Goal: Task Accomplishment & Management: Use online tool/utility

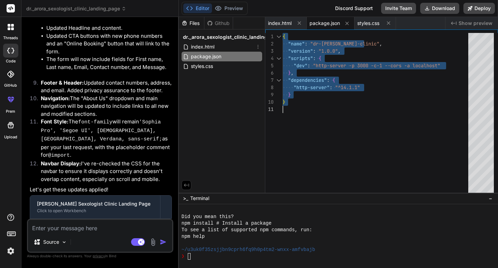
scroll to position [112, 0]
click at [216, 43] on div "index.html" at bounding box center [222, 47] width 81 height 10
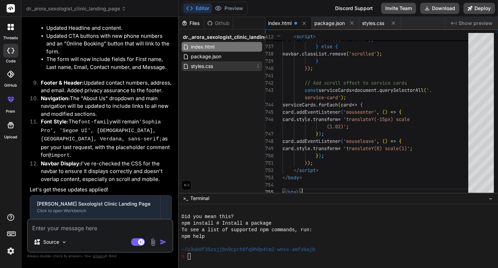
click at [209, 68] on span "styles.css" at bounding box center [202, 66] width 24 height 8
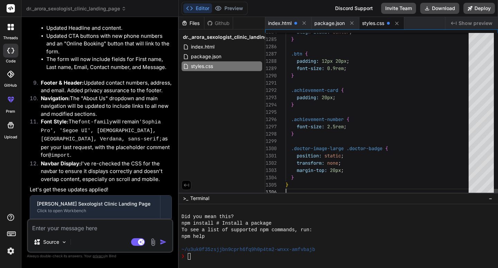
type textarea "} }"
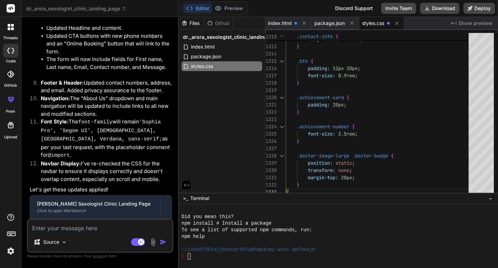
click at [216, 136] on div "Files Github dr._arora_sexologist_clinic_landing_page index.html package.json s…" at bounding box center [222, 104] width 87 height 175
click at [201, 258] on div "❯" at bounding box center [336, 256] width 308 height 7
click at [495, 196] on div ">_ Terminal −" at bounding box center [338, 197] width 319 height 11
click at [492, 197] on span "−" at bounding box center [491, 198] width 4 height 7
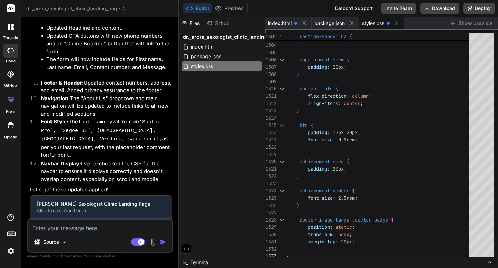
click at [199, 262] on span "Terminal" at bounding box center [199, 262] width 19 height 7
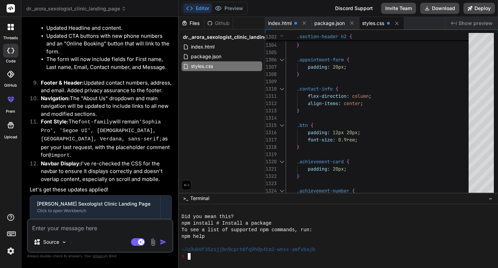
click at [207, 254] on div "❯" at bounding box center [336, 256] width 308 height 7
click at [206, 254] on div "❯" at bounding box center [336, 256] width 308 height 7
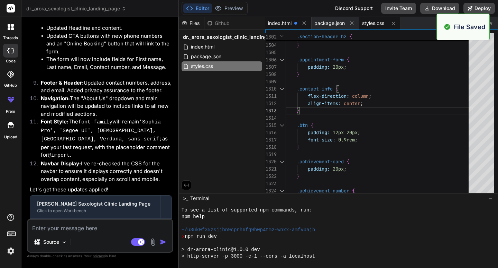
click at [288, 21] on span "index.html" at bounding box center [280, 23] width 24 height 7
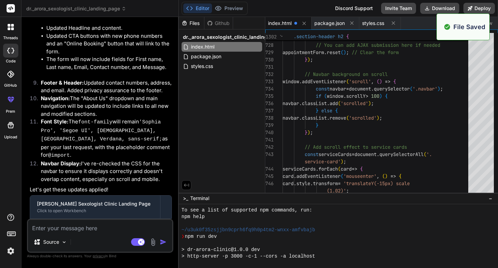
type textarea "e.preventDefault(); alert('Thank you! Your appointment request has been submitt…"
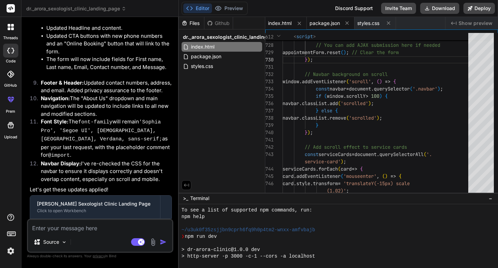
click at [329, 20] on span "package.json" at bounding box center [325, 23] width 30 height 7
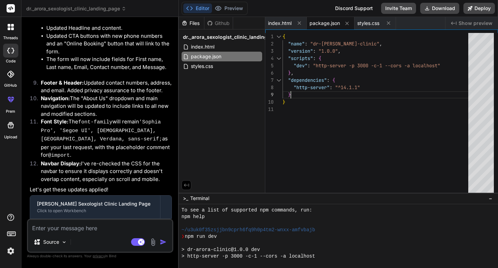
type textarea "{ "name": "dr-[PERSON_NAME]-clinic", "version": "1.0.0", "scripts": { "dev": "h…"
click at [363, 91] on div "{ "name" : "dr-[PERSON_NAME]-clinic" , "version" : "1.0.0" , "scripts" : { "dev…" at bounding box center [378, 146] width 190 height 227
click at [188, 197] on span ">_" at bounding box center [185, 198] width 5 height 7
click at [184, 200] on span ">_" at bounding box center [185, 198] width 5 height 7
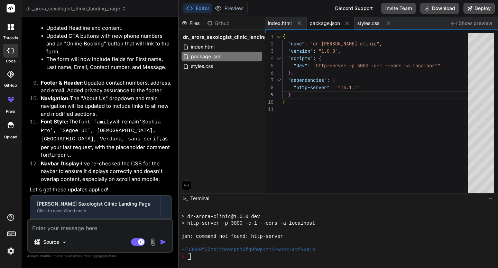
scroll to position [164, 0]
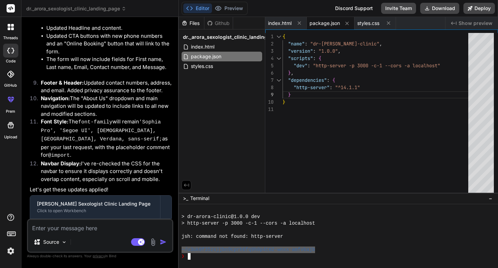
drag, startPoint x: 315, startPoint y: 250, endPoint x: 173, endPoint y: 249, distance: 142.3
click at [257, 253] on div "❯" at bounding box center [336, 256] width 308 height 7
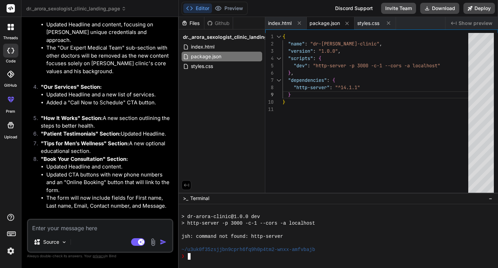
scroll to position [2027, 0]
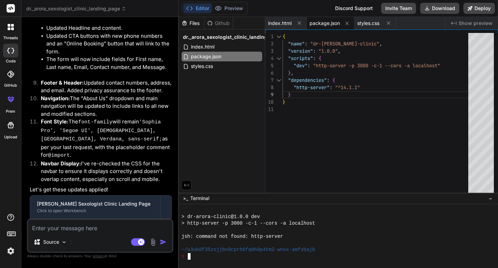
click at [320, 97] on div "{ "name" : "dr-[PERSON_NAME]-clinic" , "version" : "1.0.0" , "scripts" : { "dev…" at bounding box center [378, 146] width 190 height 227
click at [54, 230] on textarea at bounding box center [100, 225] width 144 height 12
click at [74, 225] on textarea at bounding box center [100, 225] width 144 height 12
paste textarea "in the above code i want to display this below title and para instead of just T…"
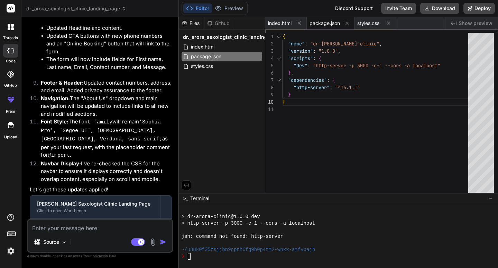
type textarea "in the above code i want to display this below title and para instead of just T…"
type textarea "x"
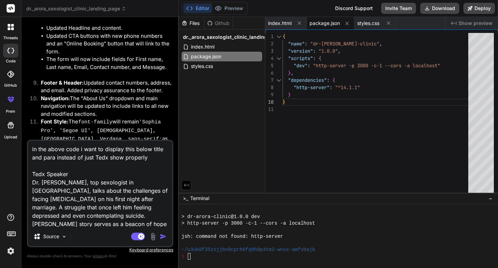
drag, startPoint x: 79, startPoint y: 148, endPoint x: 31, endPoint y: 148, distance: 48.1
click at [31, 148] on textarea "in the above code i want to display this below title and para instead of just T…" at bounding box center [100, 184] width 144 height 86
type textarea "i want to display this below title and para instead of just Tedx show properly …"
type textarea "x"
type textarea "i want to display this below title and para instead of just Tedx show properly …"
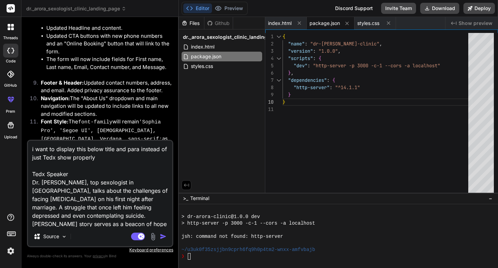
click at [163, 235] on img "button" at bounding box center [163, 236] width 7 height 7
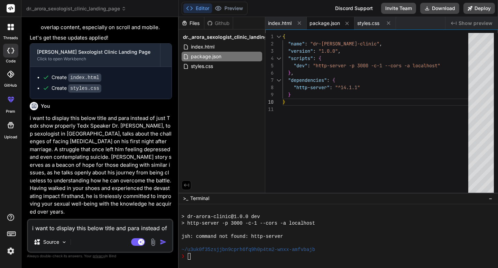
scroll to position [2185, 0]
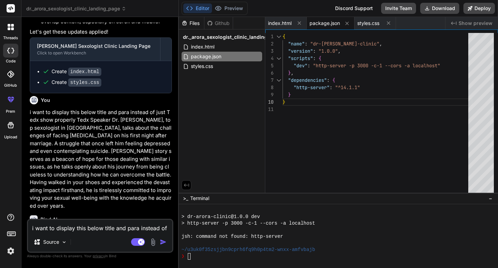
type textarea "x"
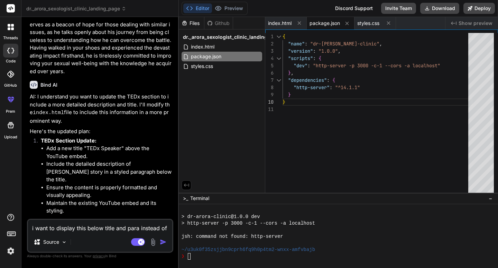
scroll to position [2319, 0]
click at [199, 259] on div at bounding box center [338, 236] width 319 height 64
click at [179, 258] on div at bounding box center [178, 142] width 1 height 251
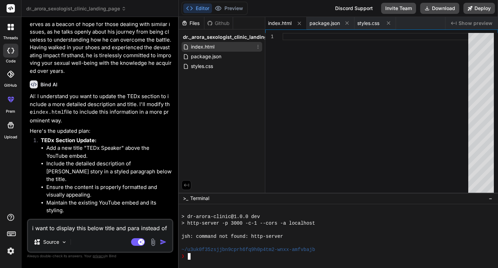
click at [224, 48] on div "index.html" at bounding box center [222, 47] width 81 height 10
click at [276, 24] on span "index.html" at bounding box center [280, 23] width 24 height 7
click at [70, 252] on code "index.html" at bounding box center [84, 256] width 33 height 8
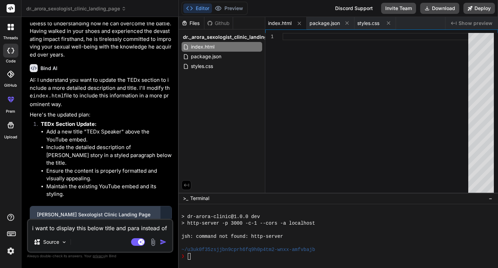
scroll to position [2344, 0]
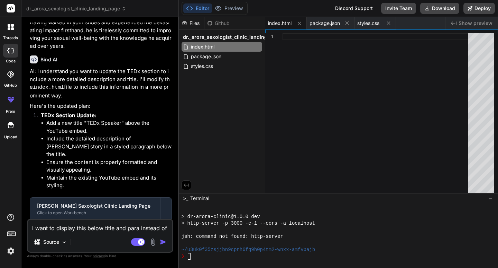
click at [76, 227] on textarea "i want to display this below title and para instead of just Tedx show properly …" at bounding box center [100, 225] width 144 height 12
type textarea "a"
type textarea "x"
type textarea "ag"
type textarea "x"
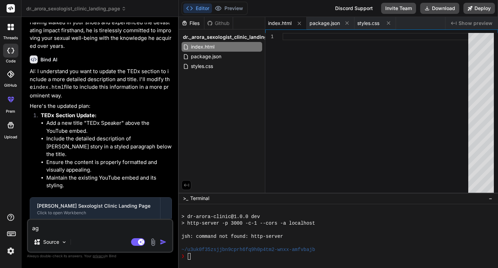
type textarea "aga"
type textarea "x"
type textarea "agai"
type textarea "x"
type textarea "again"
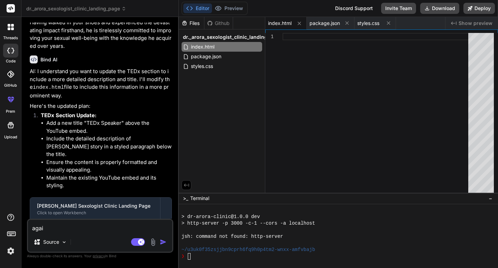
type textarea "x"
type textarea "again"
type textarea "x"
type textarea "again c"
type textarea "x"
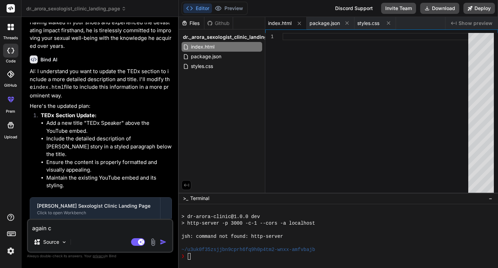
type textarea "again co"
type textarea "x"
type textarea "again com"
type textarea "x"
type textarea "again comp"
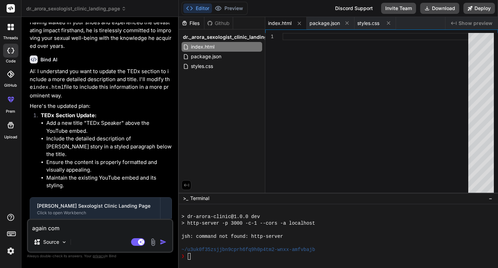
type textarea "x"
type textarea "again compl"
type textarea "x"
type textarea "again comple"
type textarea "x"
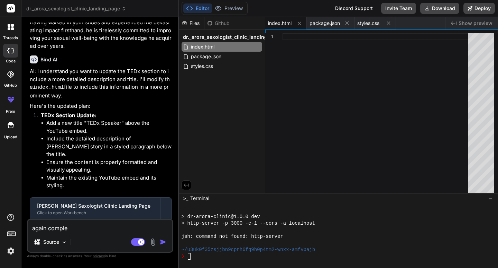
type textarea "again complet"
type textarea "x"
type textarea "again complete"
type textarea "x"
type textarea "again complete"
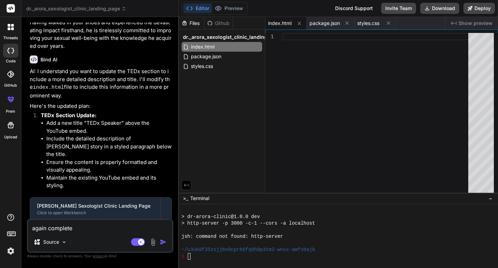
type textarea "x"
type textarea "again complete t"
type textarea "x"
type textarea "again complete th"
type textarea "x"
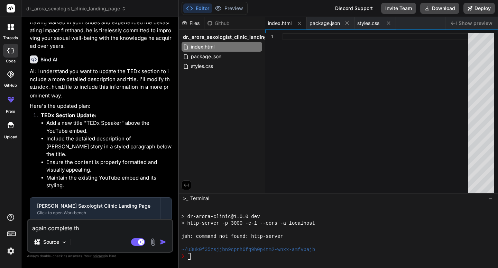
type textarea "again complete the"
type textarea "x"
type textarea "again complete the"
type textarea "x"
type textarea "again complete the c"
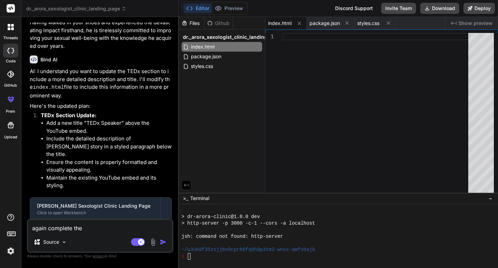
type textarea "x"
type textarea "again complete the co"
type textarea "x"
type textarea "again complete the cod"
type textarea "x"
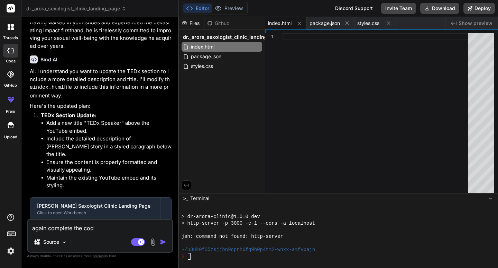
type textarea "again complete the code"
type textarea "x"
type textarea "again complete the code"
type textarea "x"
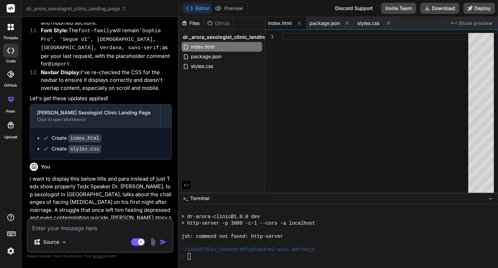
scroll to position [2035, 0]
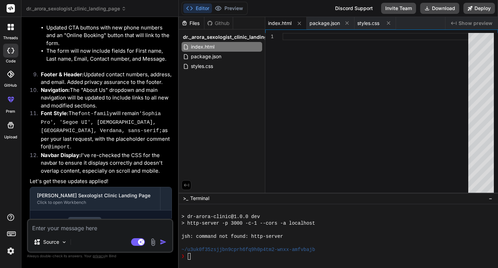
click at [83, 210] on div "Create index.html Create styles.css" at bounding box center [101, 226] width 142 height 32
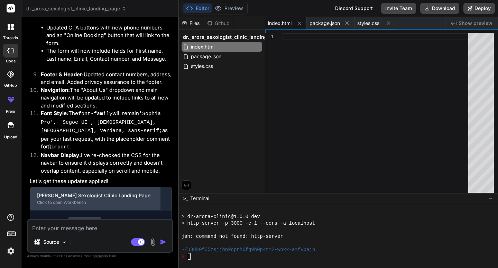
click at [105, 192] on div "[PERSON_NAME] Sexologist Clinic Landing Page" at bounding box center [95, 195] width 116 height 7
click at [106, 192] on div "[PERSON_NAME] Sexologist Clinic Landing Page" at bounding box center [95, 195] width 116 height 7
click at [107, 192] on div "[PERSON_NAME] Sexologist Clinic Landing Page" at bounding box center [95, 195] width 116 height 7
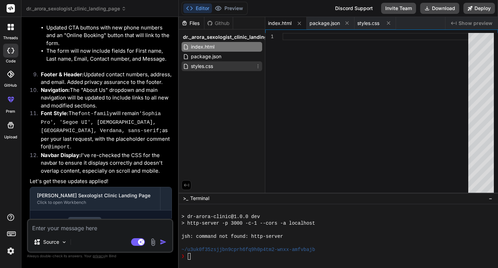
click at [212, 67] on span "styles.css" at bounding box center [202, 66] width 24 height 8
type textarea "} }"
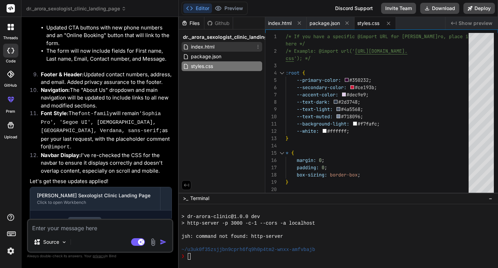
click at [208, 48] on span "index.html" at bounding box center [202, 47] width 25 height 8
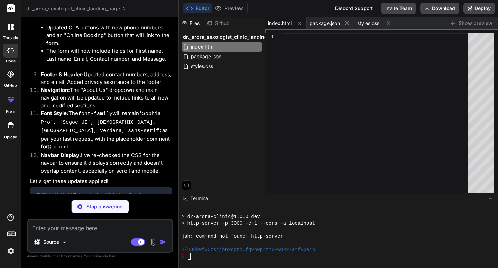
click at [290, 35] on div at bounding box center [378, 146] width 190 height 227
type textarea "x"
type textarea "} }"
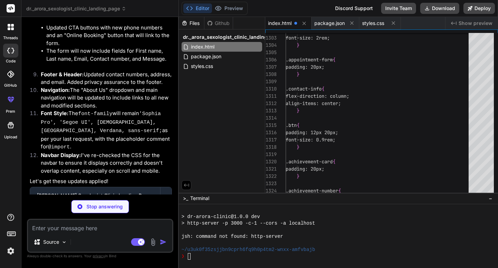
type textarea "x"
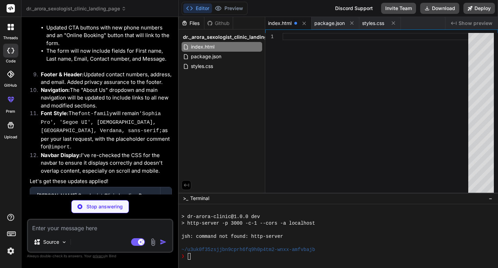
type textarea "x"
type textarea "{ "name": "dr-[PERSON_NAME]-clinic", "version": "1.0.0", "scripts": { "dev": "h…"
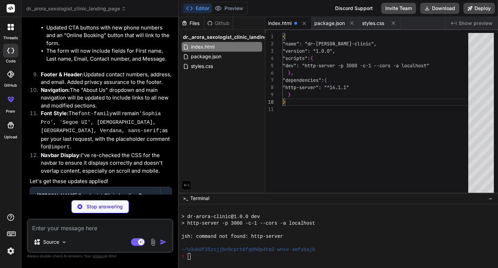
type textarea "x"
type textarea "}"
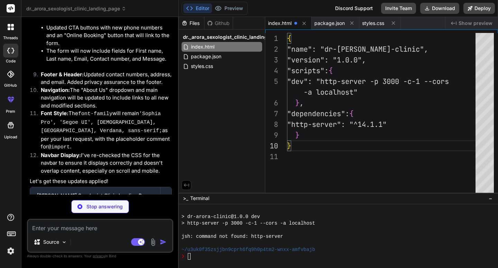
type textarea "x"
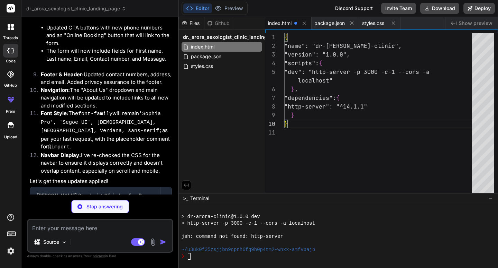
type textarea "{ "name": "dr-[PERSON_NAME]-clinic", "version": "1.0.0", "scripts": { "dev": "h…"
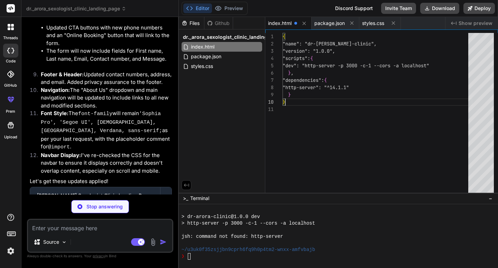
type textarea "x"
click at [346, 142] on div "{ "name": "dr-[PERSON_NAME]-clinic", "version": "1.0.0", "scripts": { "dev": "h…" at bounding box center [378, 146] width 190 height 227
type textarea "x"
type textarea "e.preventDefault(); alert('Thank you! Your appointment request has been submitt…"
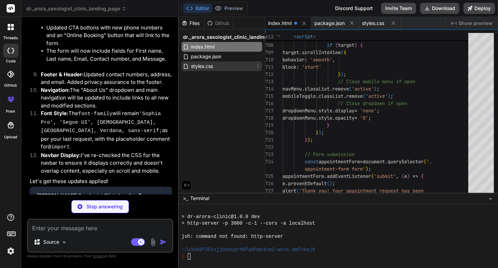
type textarea "x"
click at [194, 67] on span "styles.css" at bounding box center [202, 66] width 24 height 8
type textarea "} }"
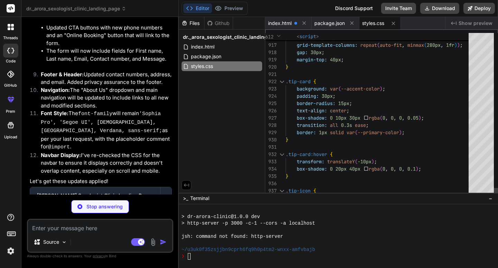
type textarea "x"
type textarea "display: grid; grid-template-columns: repeat(auto-fit, minmax(280px, 1fr)); gap…"
type textarea "x"
type textarea "}); // Navbar background on scroll window.addEventListener('scroll', () => { co…"
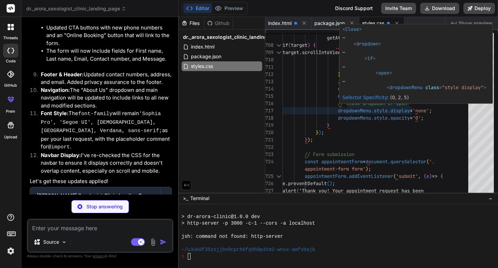
type textarea "x"
type textarea "align-items: center; } .btn { padding: 12px 20px; font-size: 0.9rem; } .achieve…"
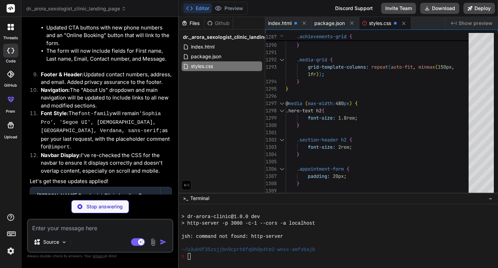
type textarea "x"
type textarea "position: static; transform: none; margin-top: 20px; } }"
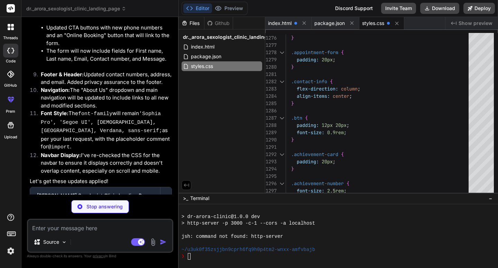
type textarea "x"
type textarea ".achievement-card { padding: 20px; } .achievement-number { font-size: 2.5rem; }…"
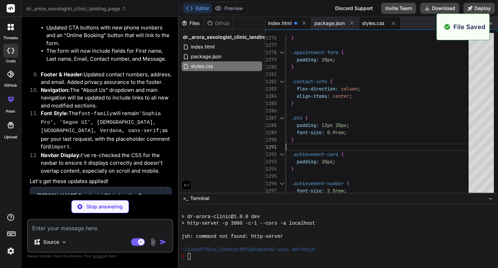
type textarea "x"
click at [281, 25] on span "index.html" at bounding box center [280, 23] width 24 height 7
type textarea "</body> </html>"
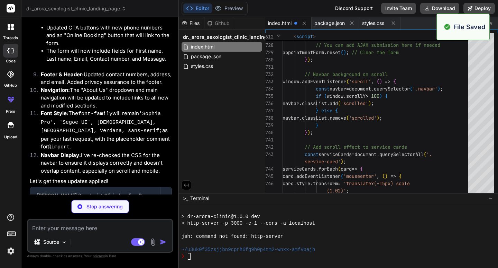
type textarea "x"
type textarea "e.preventDefault(); alert('Thank you! Your appointment request has been submitt…"
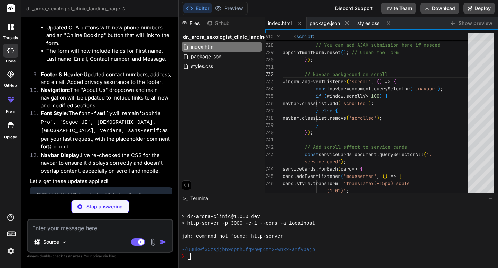
click at [469, 23] on span "Show preview" at bounding box center [476, 23] width 34 height 7
type textarea "x"
click at [331, 22] on span "package.json" at bounding box center [325, 23] width 30 height 7
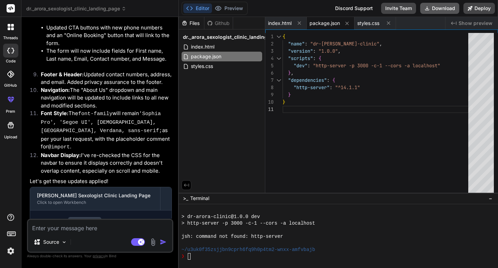
click at [446, 6] on button "Download" at bounding box center [440, 8] width 39 height 11
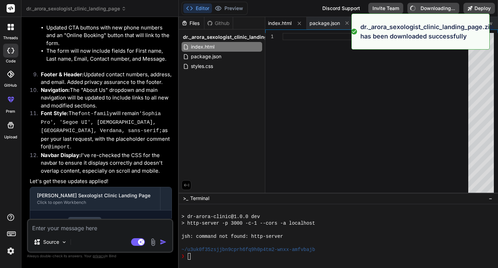
type textarea "x"
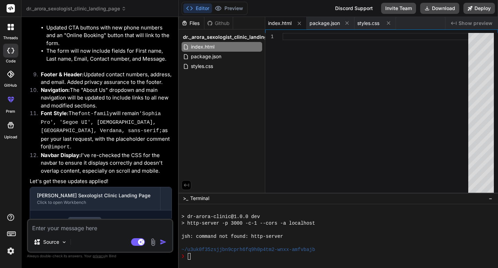
click at [290, 75] on div at bounding box center [378, 146] width 190 height 227
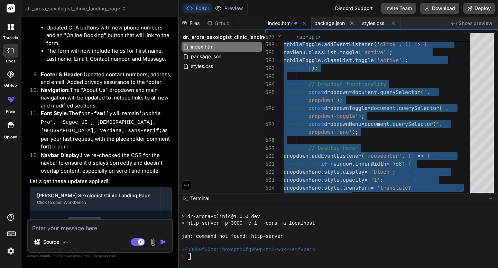
type textarea "}); // Dropdown functionality const dropdown = document.querySelector('.dropdow…"
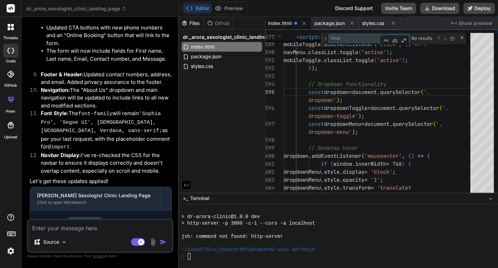
type textarea "w"
type textarea "// Trigger counter animation when achievements section is in view const achieve…"
type textarea "wh"
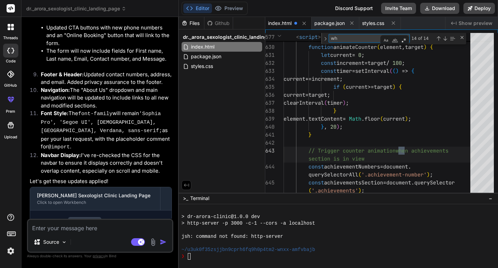
type textarea "<a href="#why-choose">Why Choose Us</a> <a href="#featured-in">Featured In</a> …"
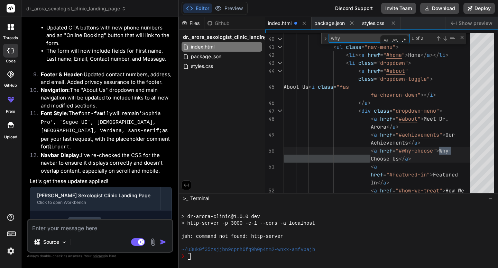
type textarea "why"
